Goal: Task Accomplishment & Management: Manage account settings

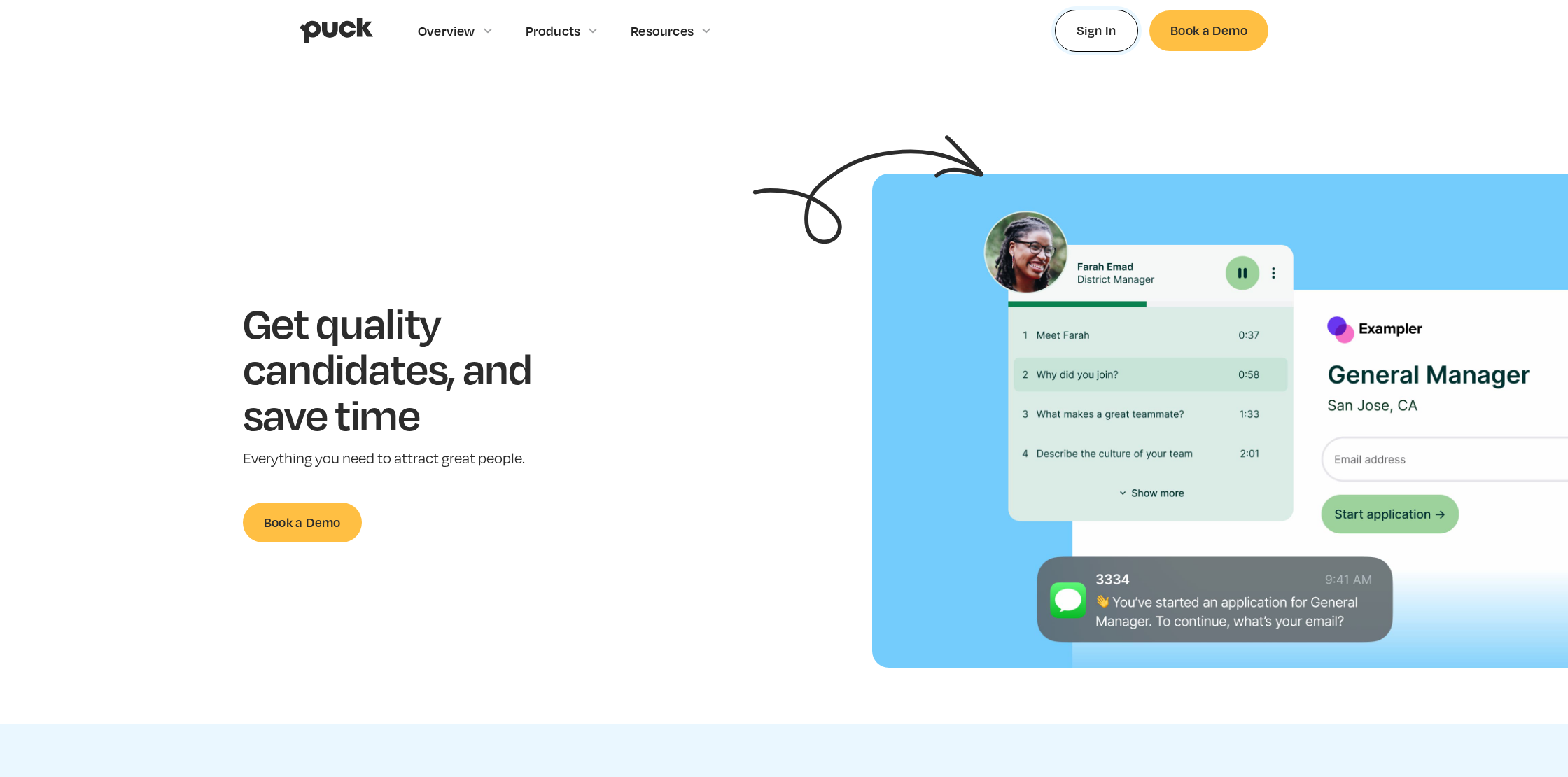
click at [1101, 33] on link "Sign In" at bounding box center [1097, 31] width 83 height 42
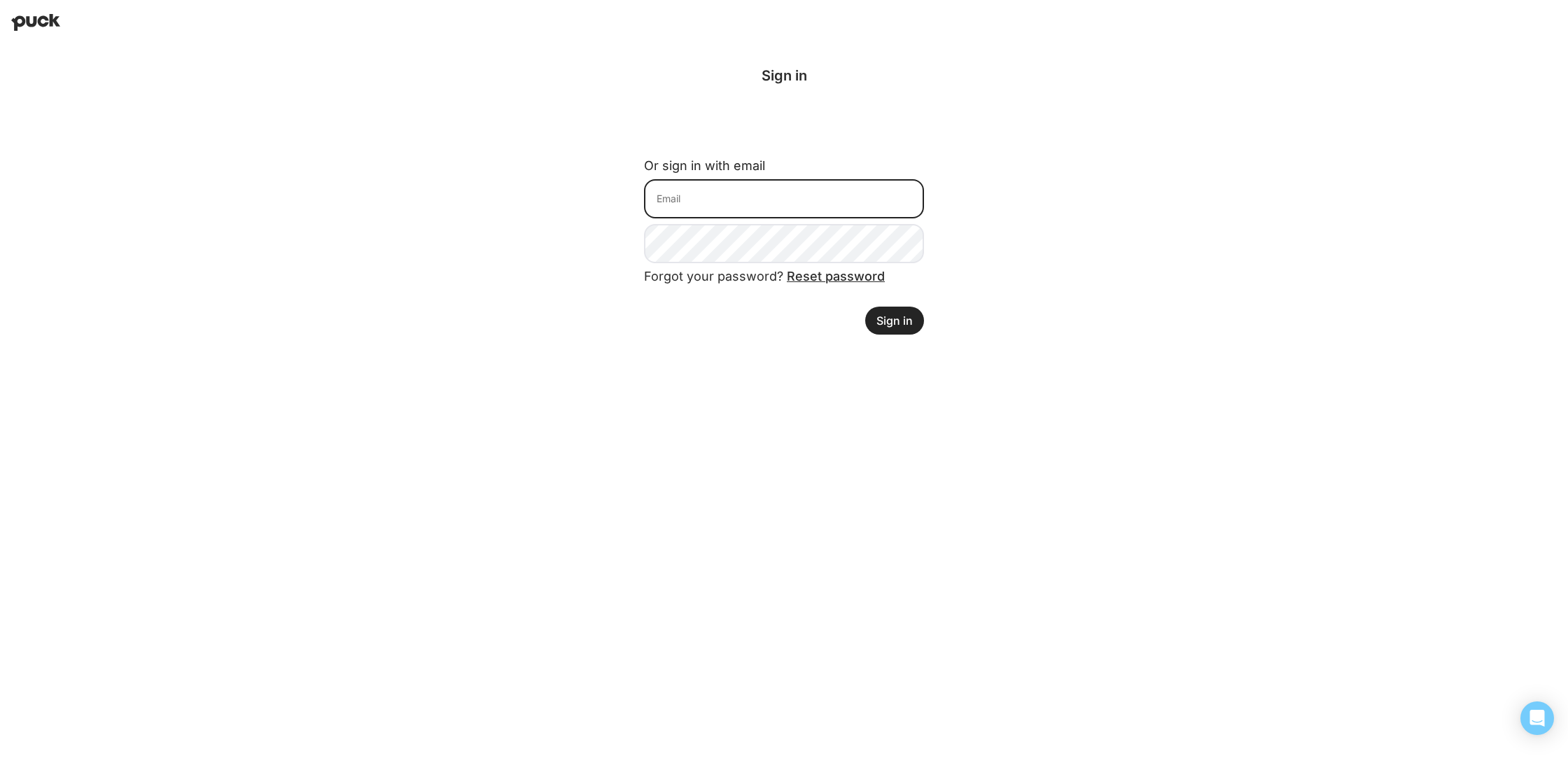
click at [769, 186] on input at bounding box center [784, 198] width 280 height 39
type input "[PERSON_NAME][EMAIL_ADDRESS][DOMAIN_NAME]"
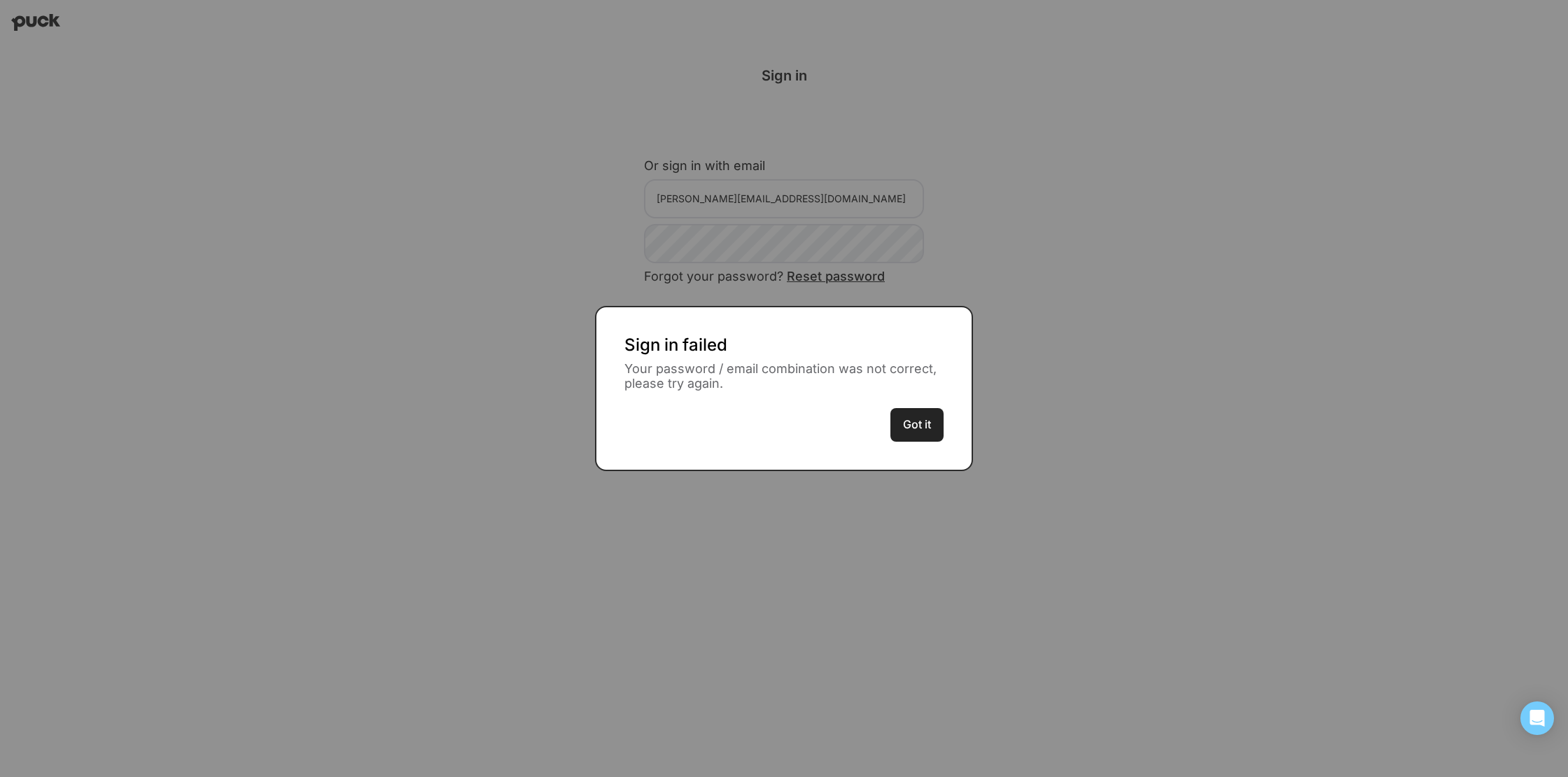
click at [914, 428] on button "Got it" at bounding box center [917, 425] width 53 height 33
click at [916, 431] on button "Got it" at bounding box center [917, 425] width 53 height 33
click at [901, 324] on div "Sign in failed Your password / email combination was not correct, please try ag…" at bounding box center [784, 388] width 378 height 165
click at [921, 434] on button "Got it" at bounding box center [917, 425] width 53 height 33
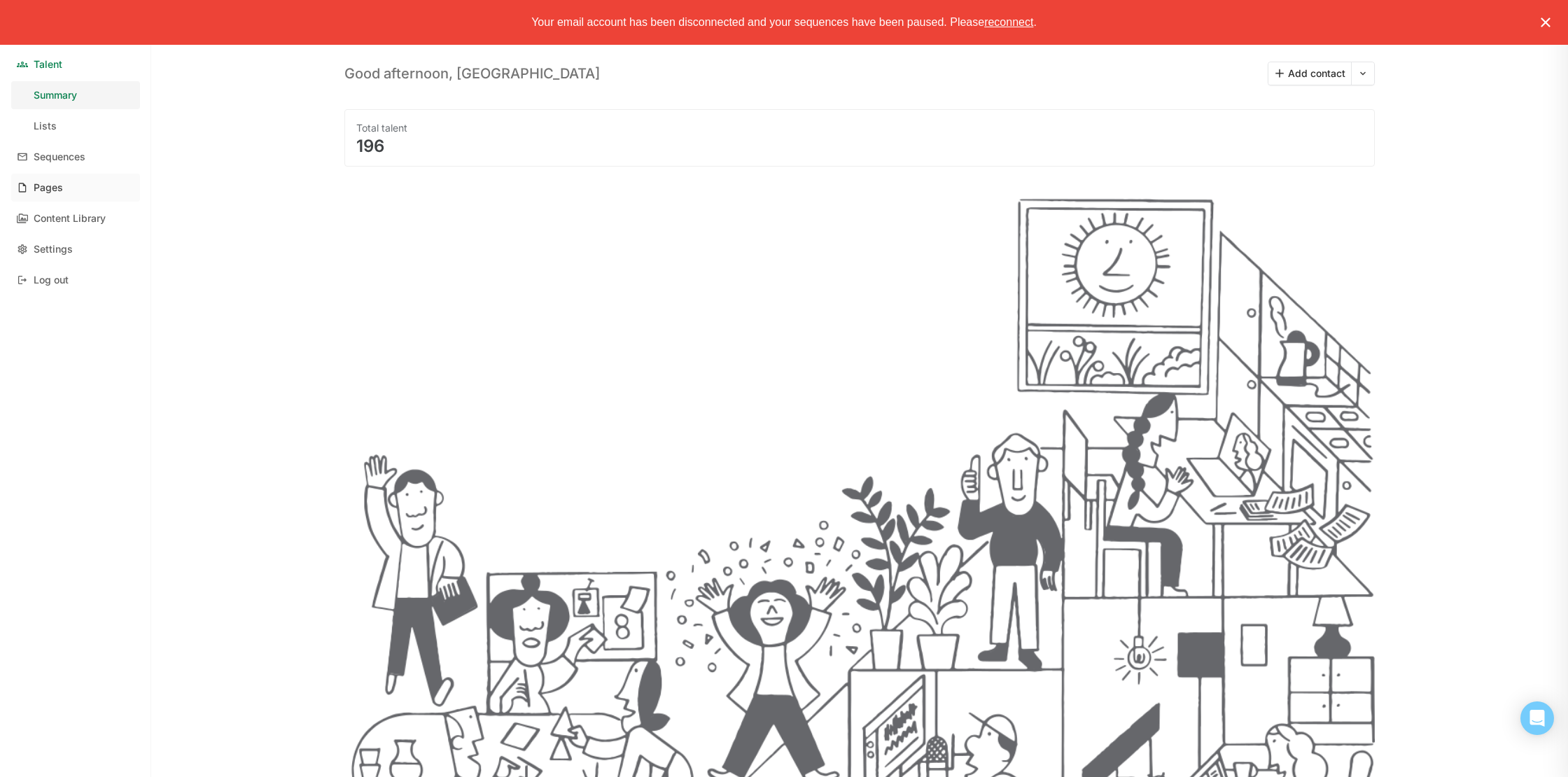
click at [60, 190] on div "Pages" at bounding box center [47, 188] width 29 height 12
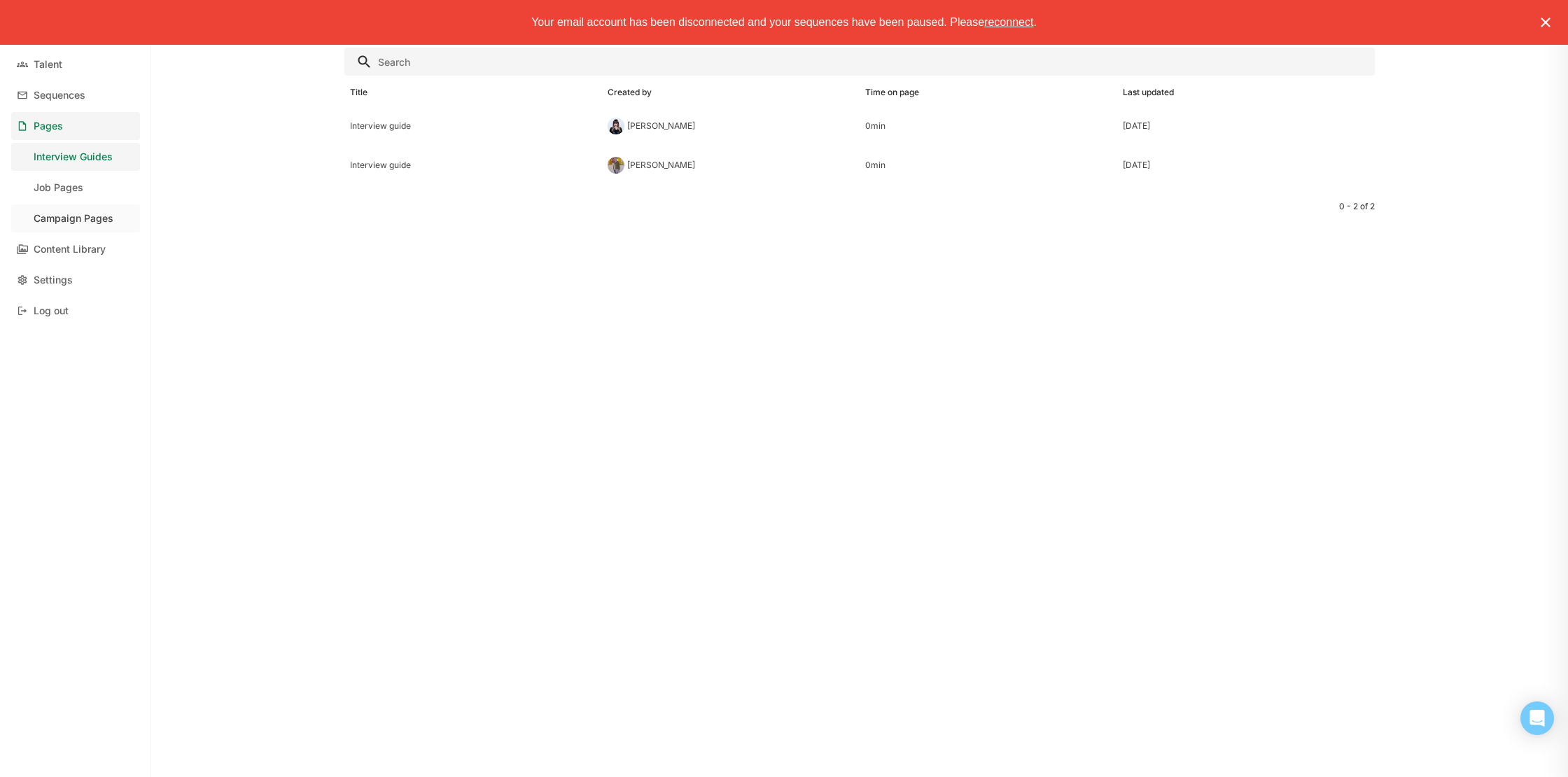
click at [70, 217] on div "Campaign Pages" at bounding box center [73, 218] width 80 height 12
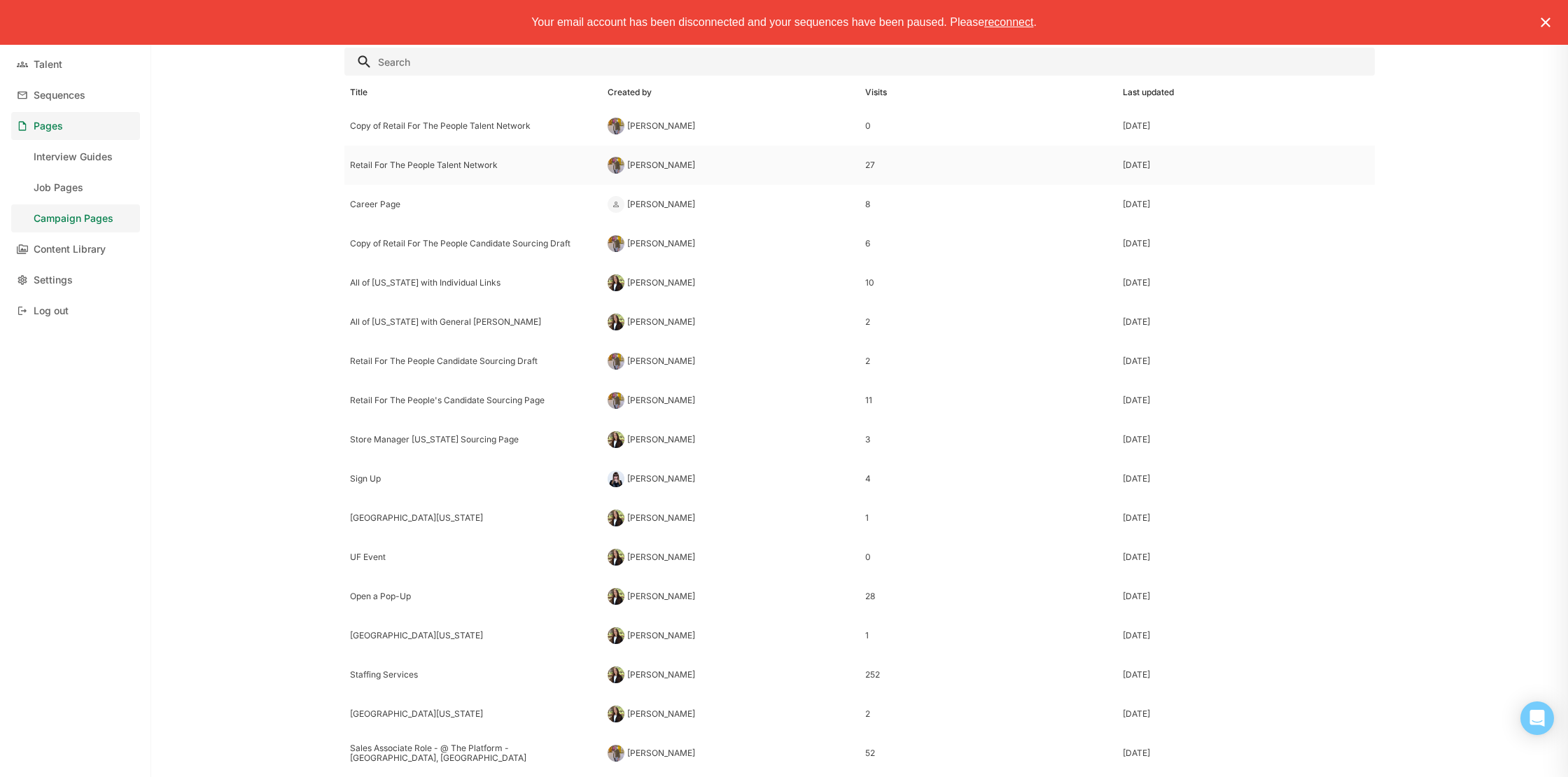
click at [510, 172] on div "Retail For The People Talent Network" at bounding box center [473, 164] width 257 height 39
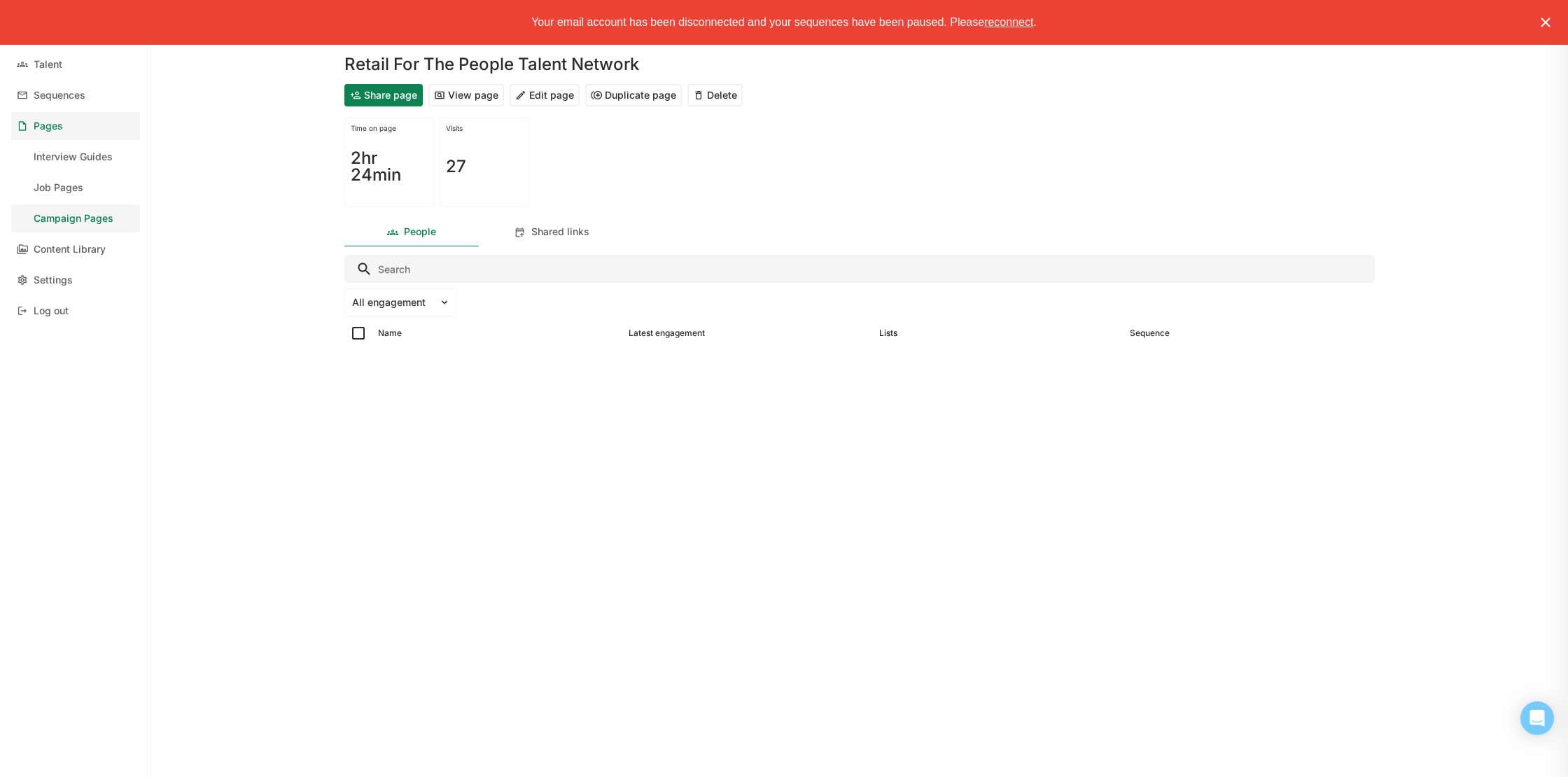
click at [480, 100] on button "View page" at bounding box center [466, 95] width 76 height 22
drag, startPoint x: 645, startPoint y: 64, endPoint x: 335, endPoint y: 66, distance: 310.0
click at [335, 66] on div "Retail For The People Talent Network Share page View page Edit page Duplicate p…" at bounding box center [859, 388] width 1053 height 777
copy h1 "Retail For The People Talent Network"
click at [80, 221] on div "Campaign Pages" at bounding box center [73, 218] width 80 height 12
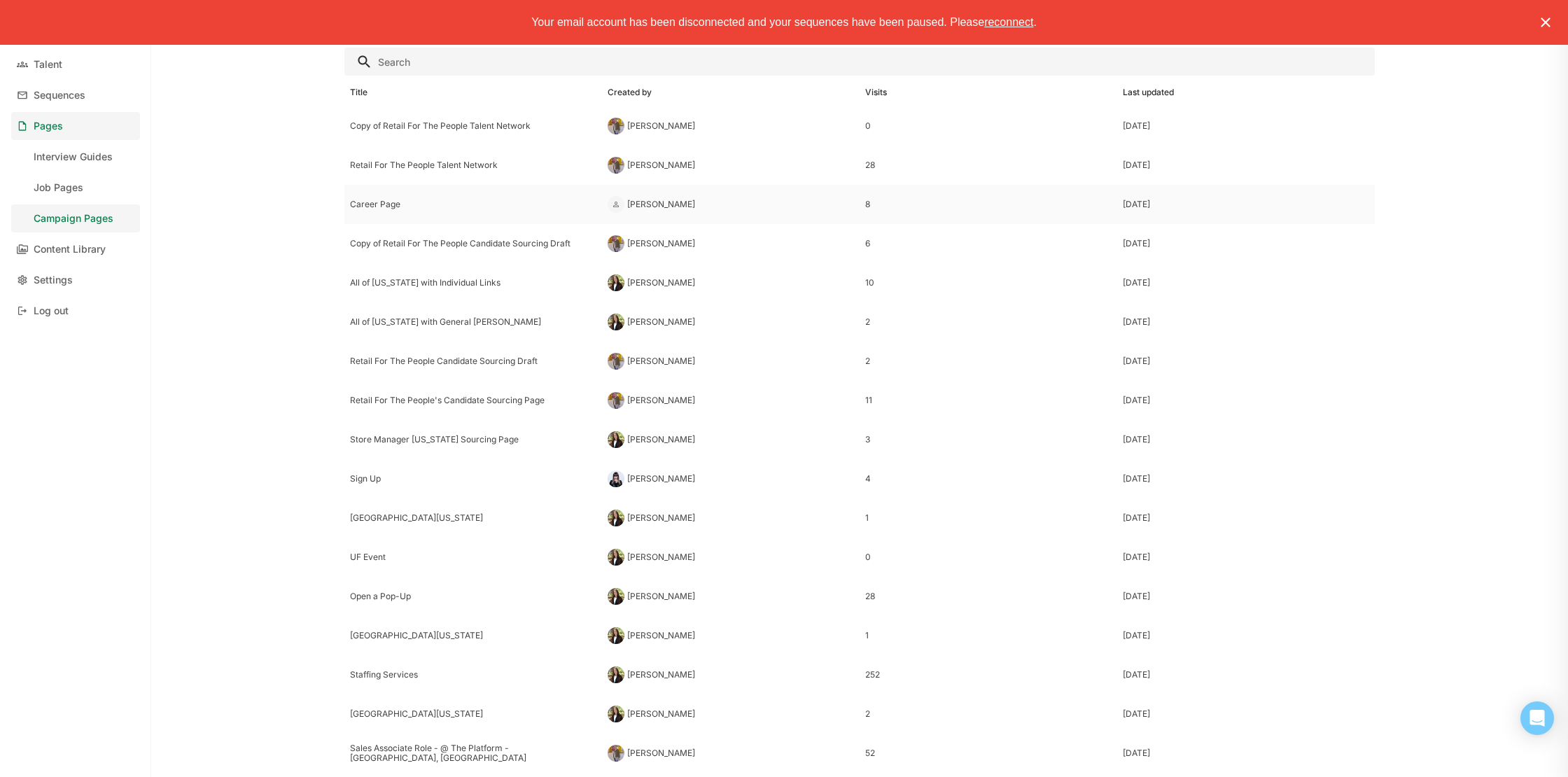
click at [457, 211] on div "Career Page" at bounding box center [473, 204] width 257 height 39
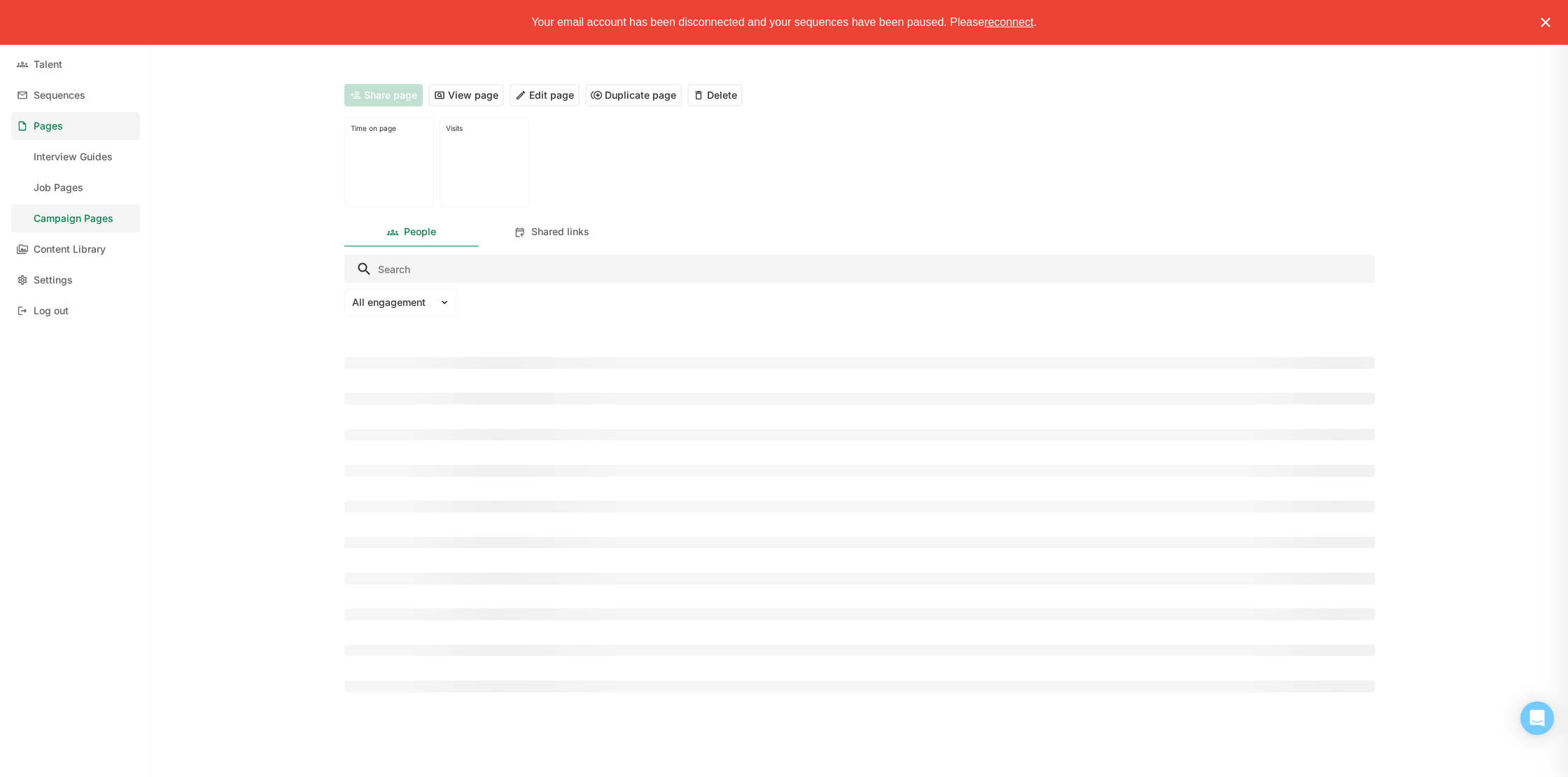
click at [540, 95] on button "Edit page" at bounding box center [545, 95] width 70 height 22
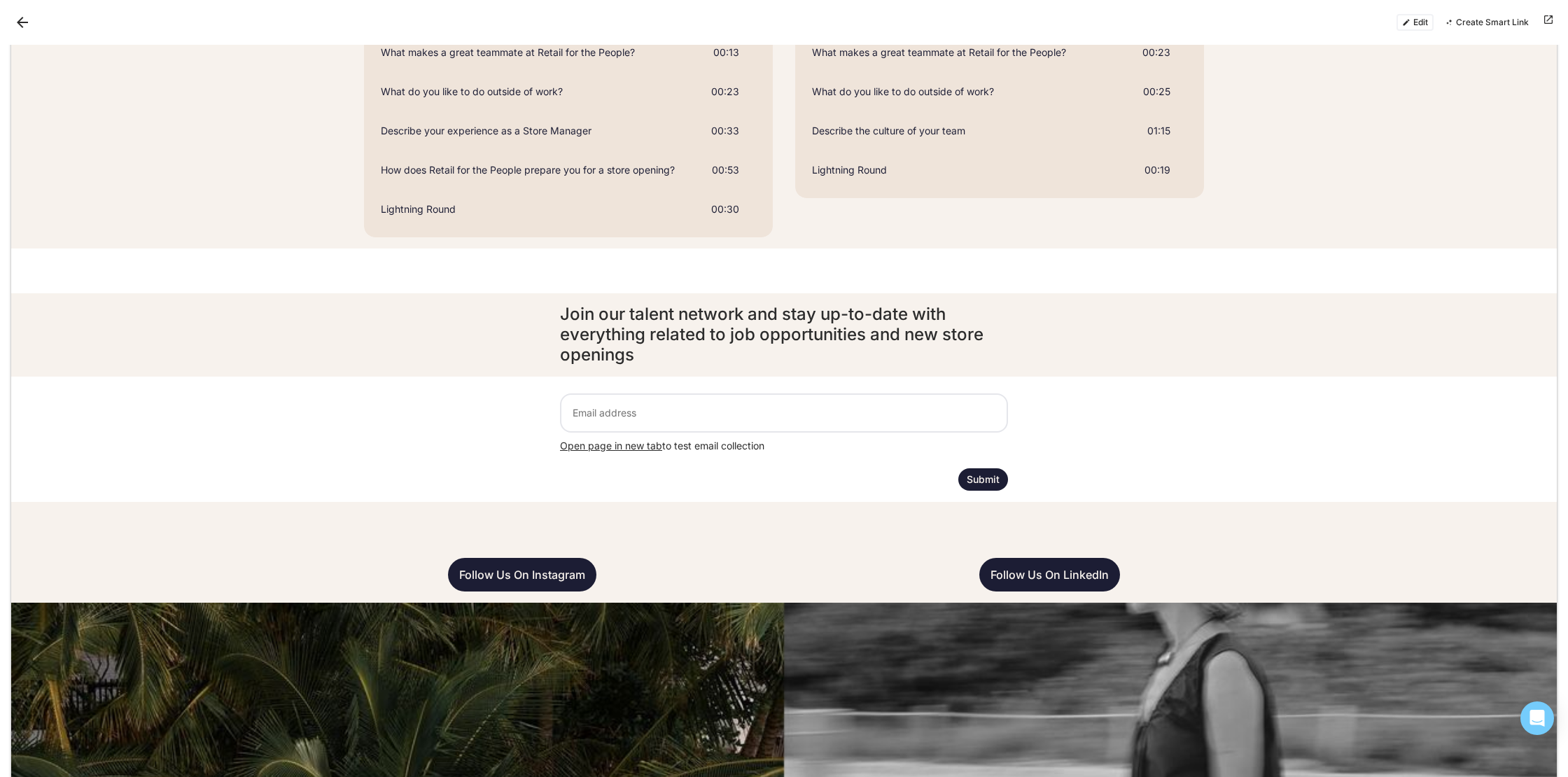
scroll to position [5828, 0]
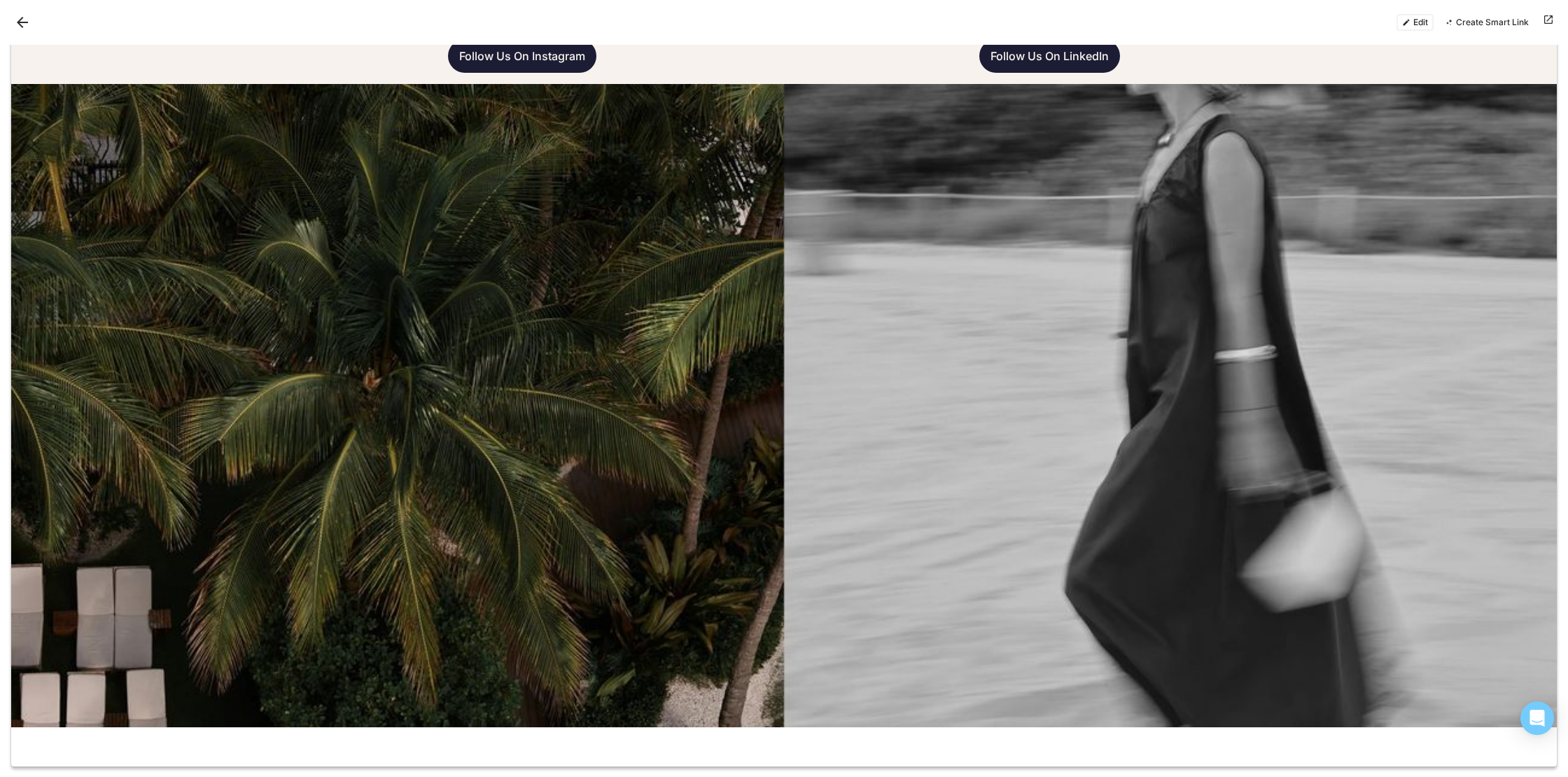
click at [1417, 22] on button "Edit" at bounding box center [1414, 22] width 37 height 17
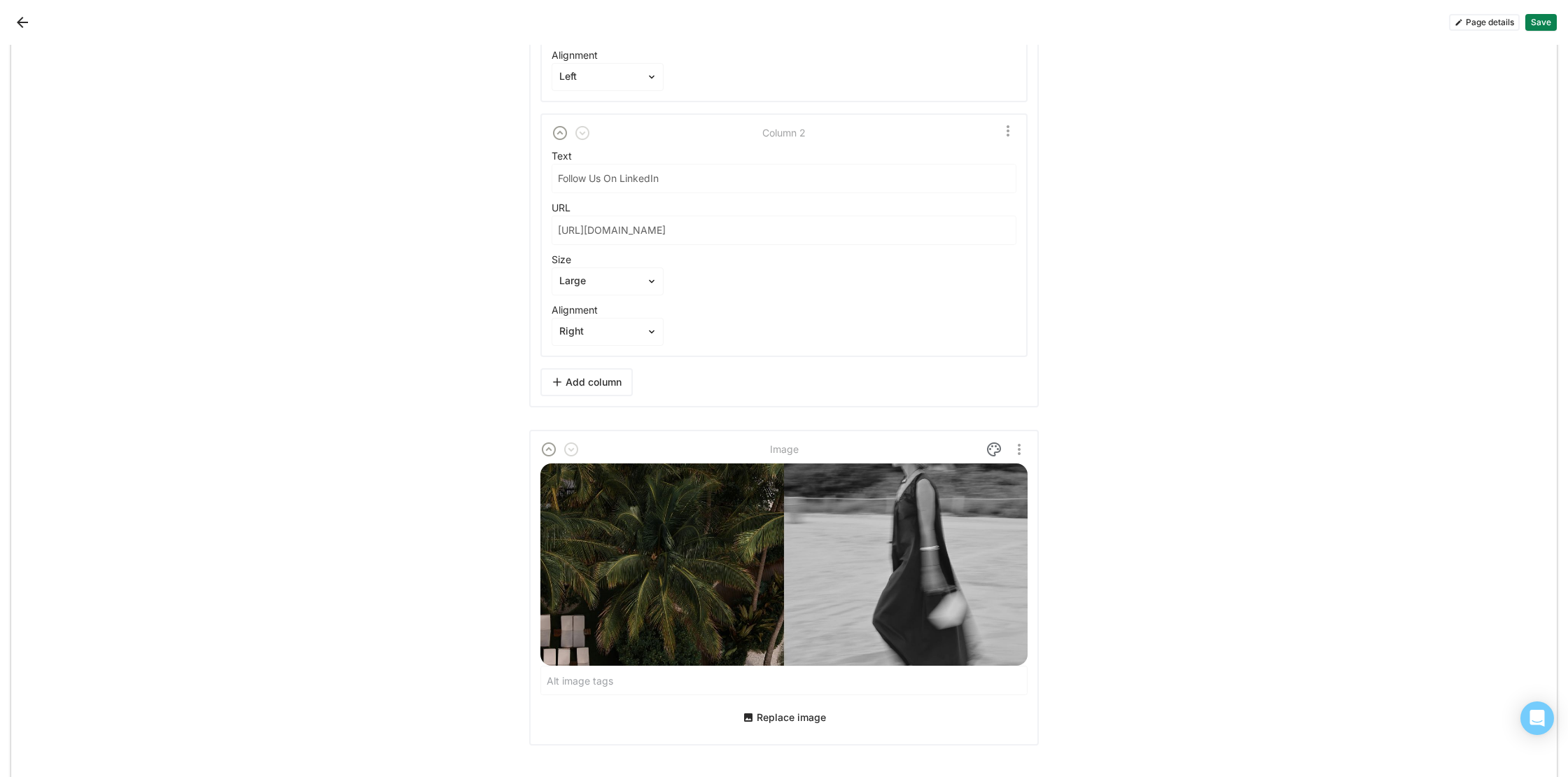
scroll to position [12320, 0]
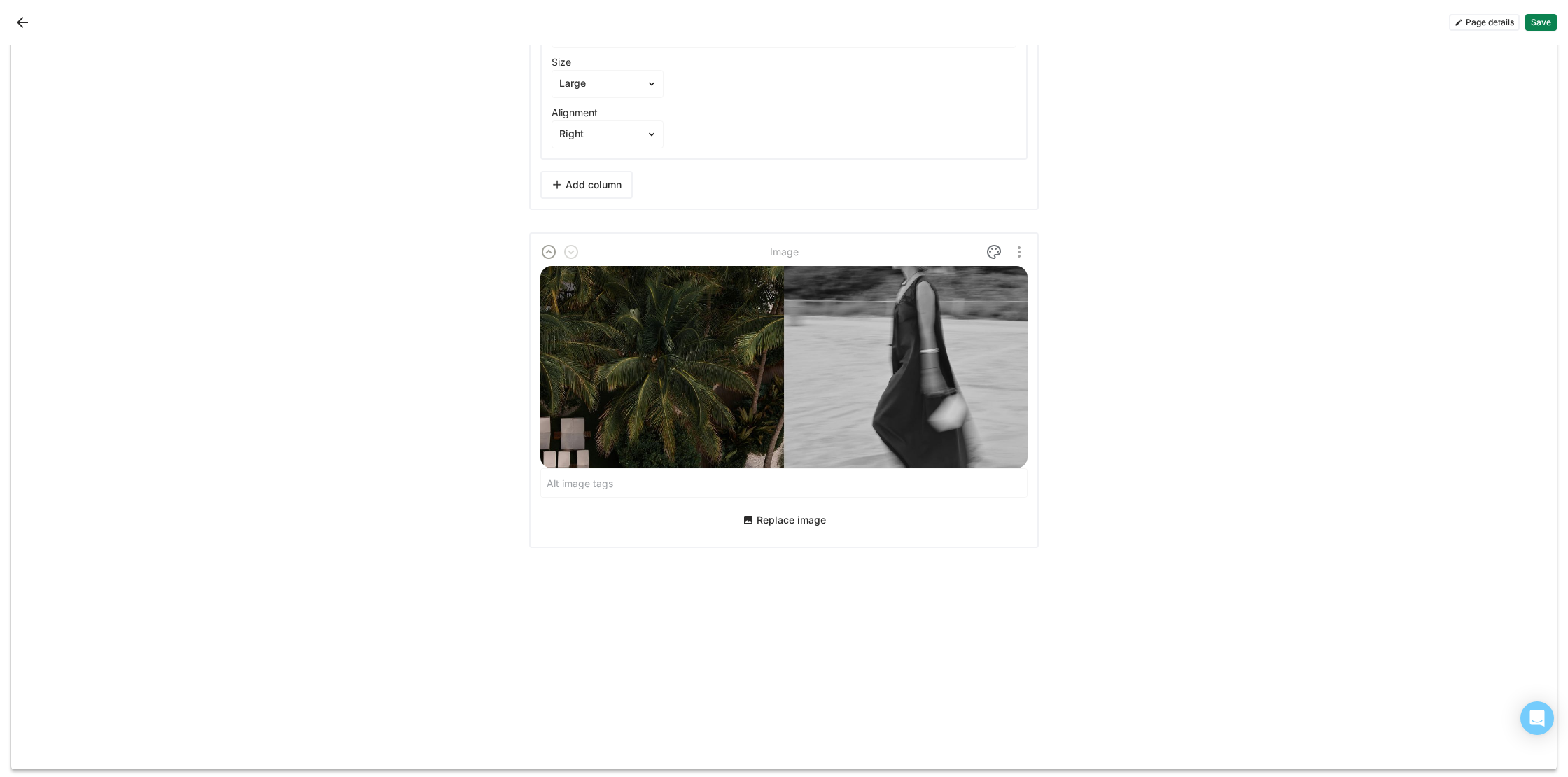
click at [1023, 243] on img "More options" at bounding box center [1019, 252] width 17 height 17
click at [984, 316] on div "Delete" at bounding box center [987, 318] width 29 height 12
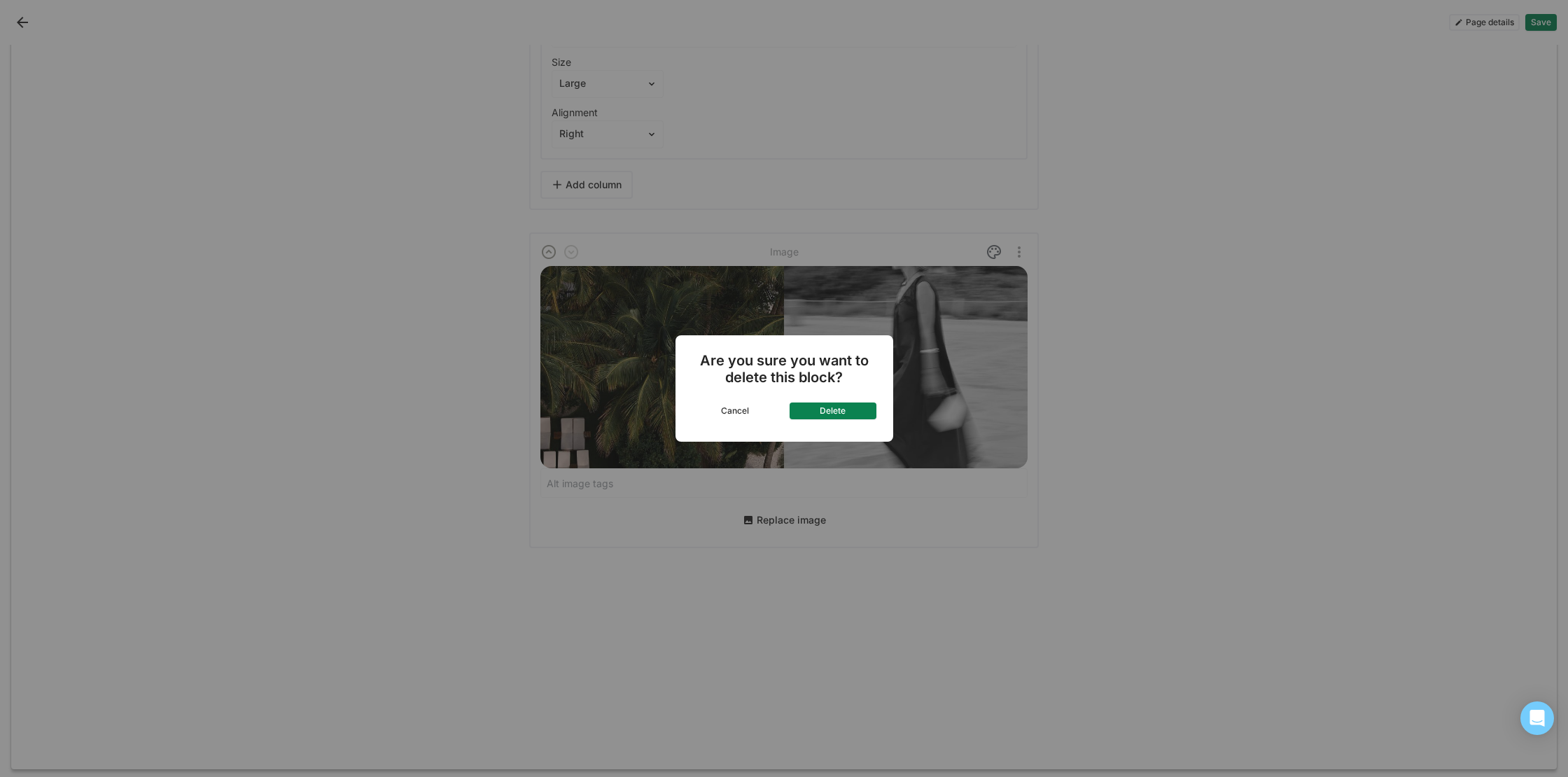
click at [850, 409] on button "Delete" at bounding box center [833, 411] width 87 height 17
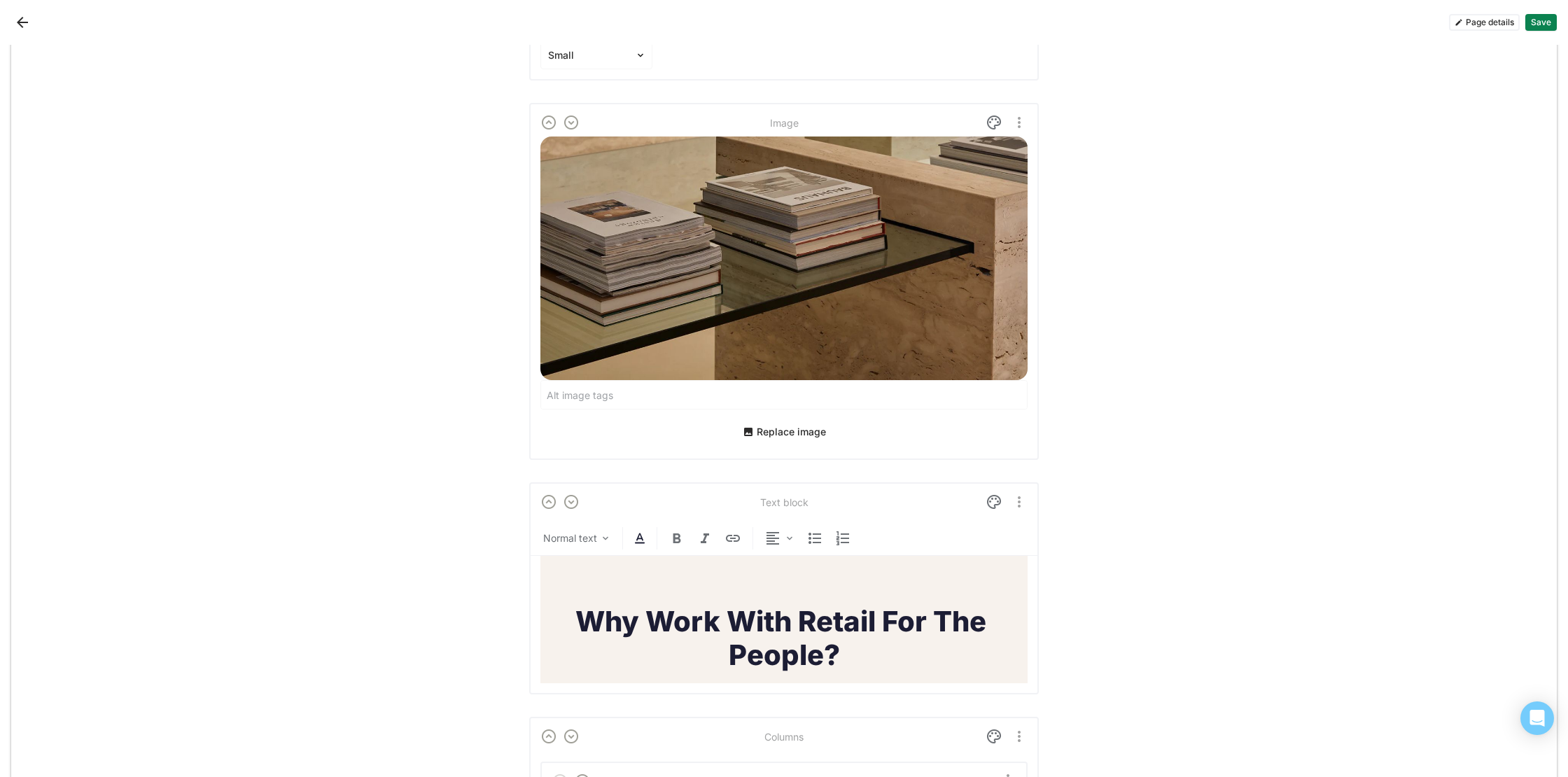
scroll to position [2950, 0]
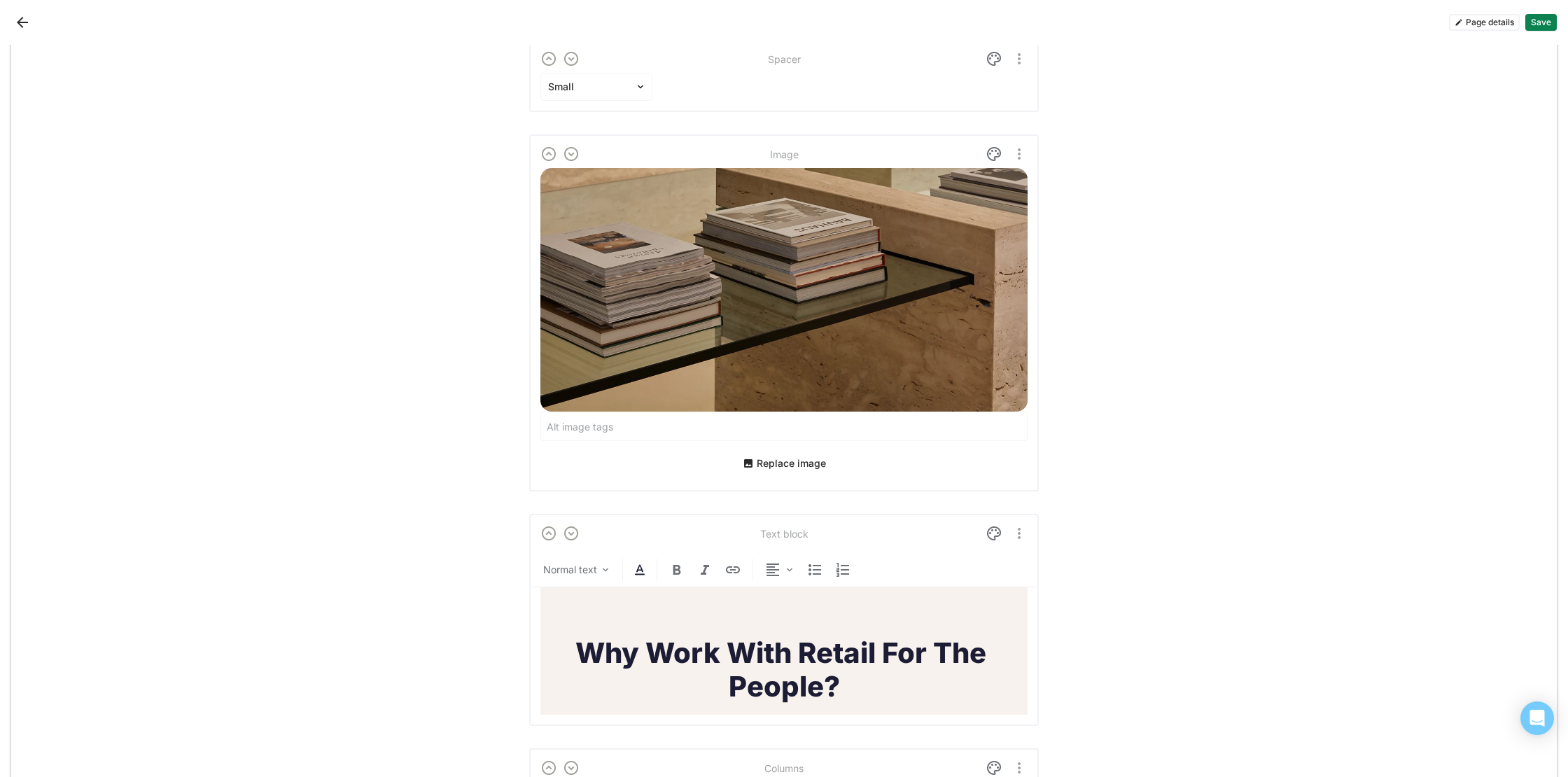
click at [1550, 25] on button "Save" at bounding box center [1541, 22] width 32 height 17
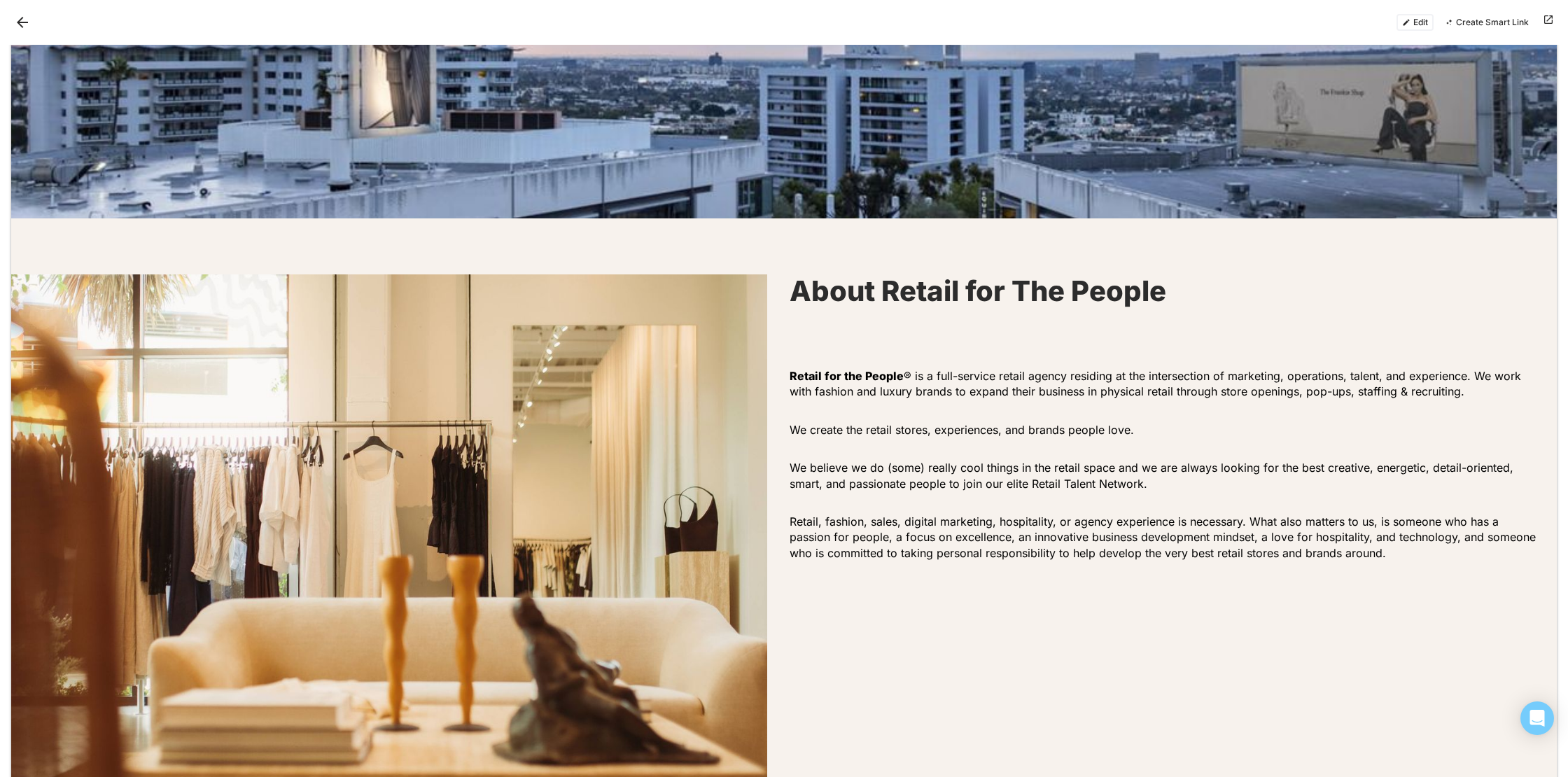
scroll to position [0, 0]
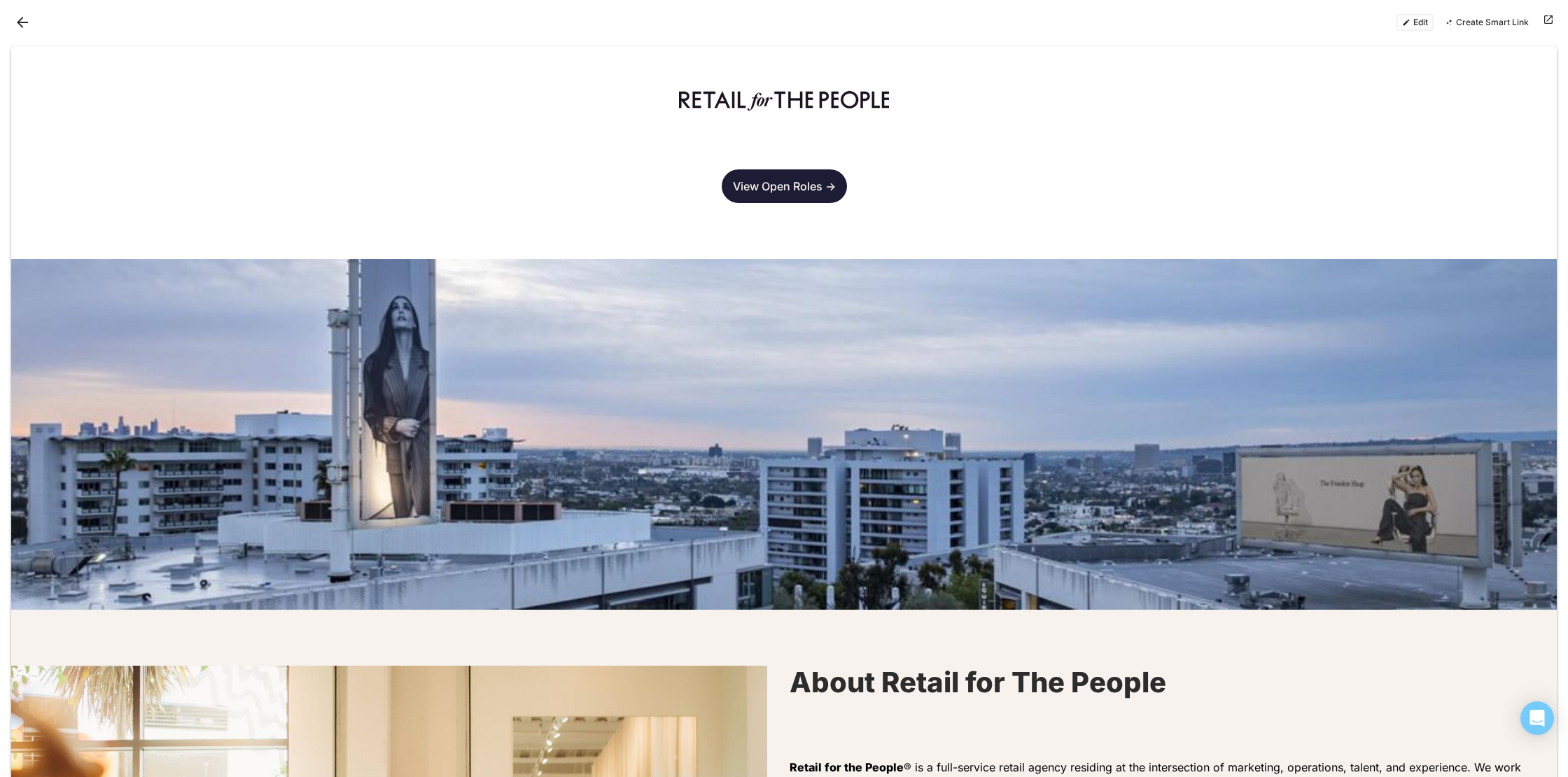
click at [21, 19] on button "Back" at bounding box center [22, 22] width 22 height 22
